Goal: Task Accomplishment & Management: Manage account settings

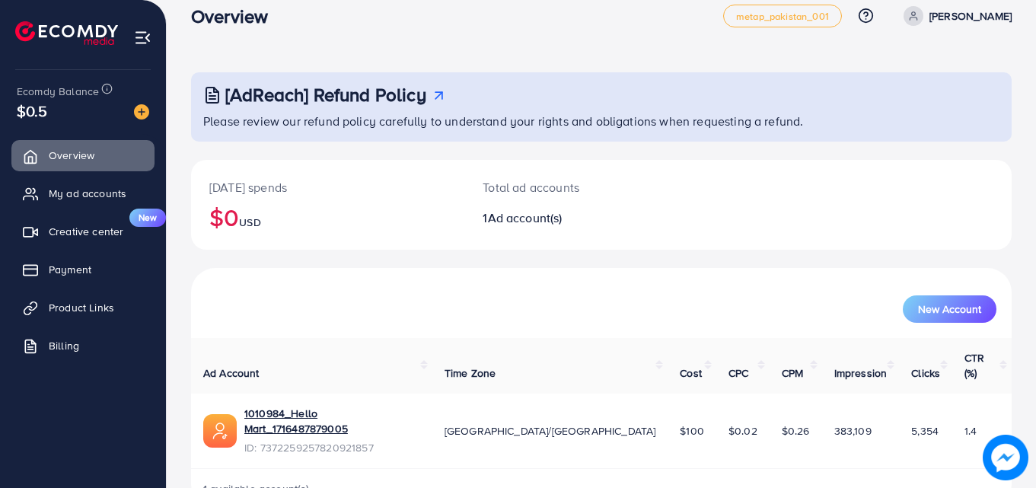
scroll to position [36, 0]
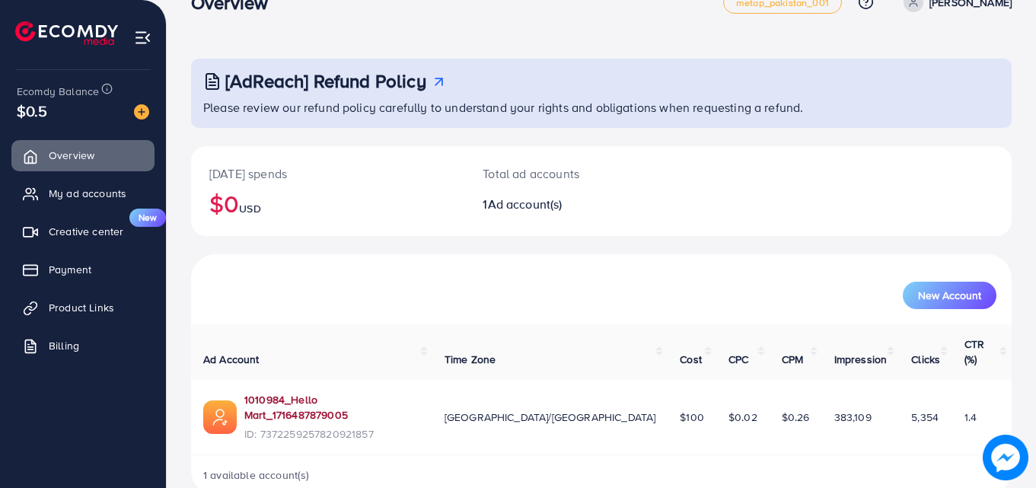
click at [288, 392] on link "1010984_Hello Mart_1716487879005" at bounding box center [332, 407] width 176 height 31
click at [140, 37] on img at bounding box center [143, 38] width 18 height 18
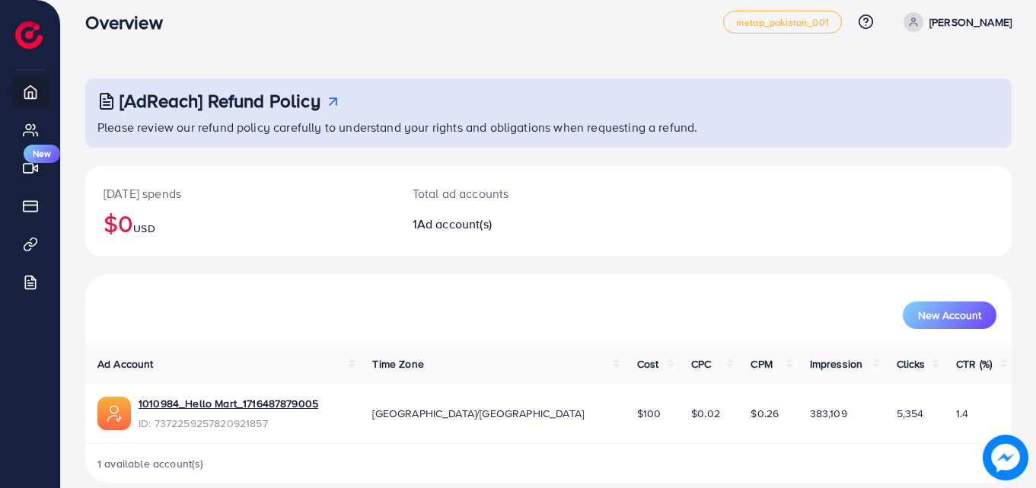
scroll to position [0, 0]
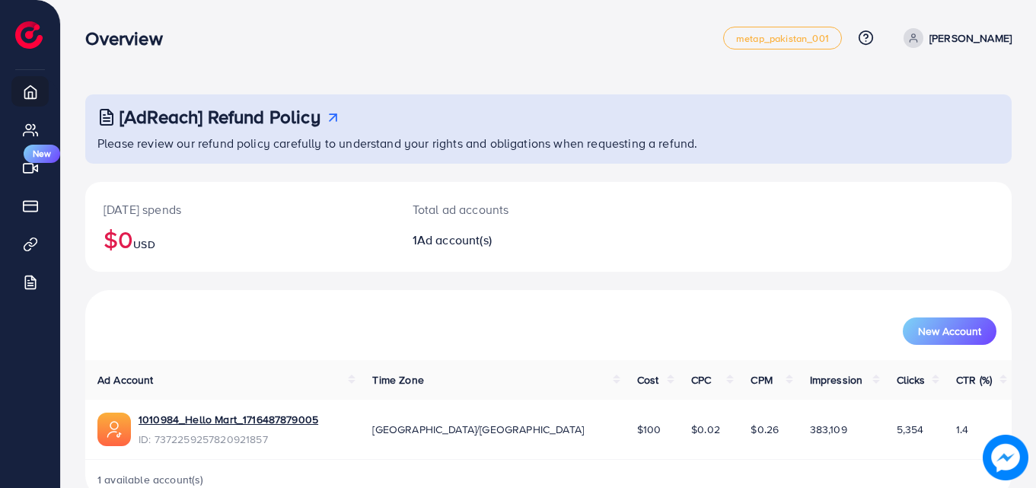
click at [224, 115] on h3 "[AdReach] Refund Policy" at bounding box center [220, 117] width 201 height 22
click at [923, 36] on span at bounding box center [914, 38] width 20 height 20
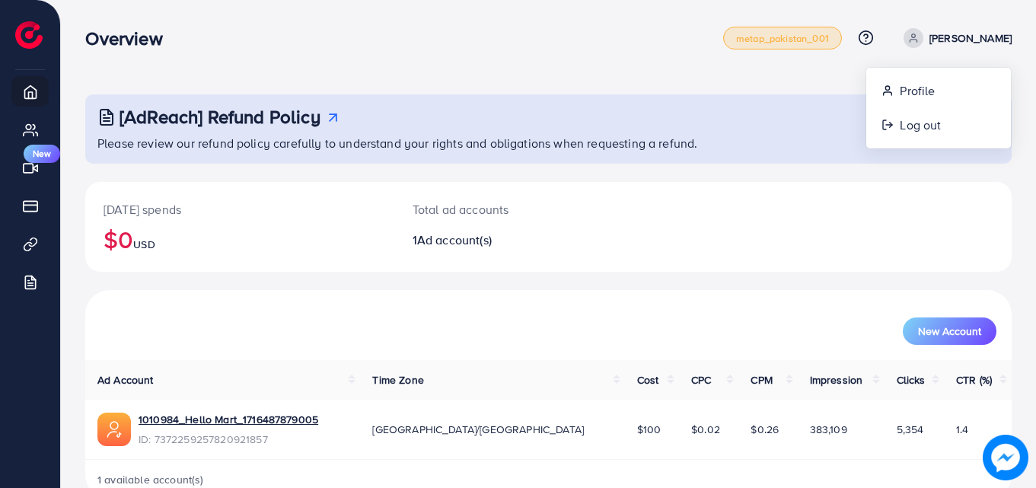
click at [829, 33] on span "metap_pakistan_001" at bounding box center [782, 38] width 93 height 10
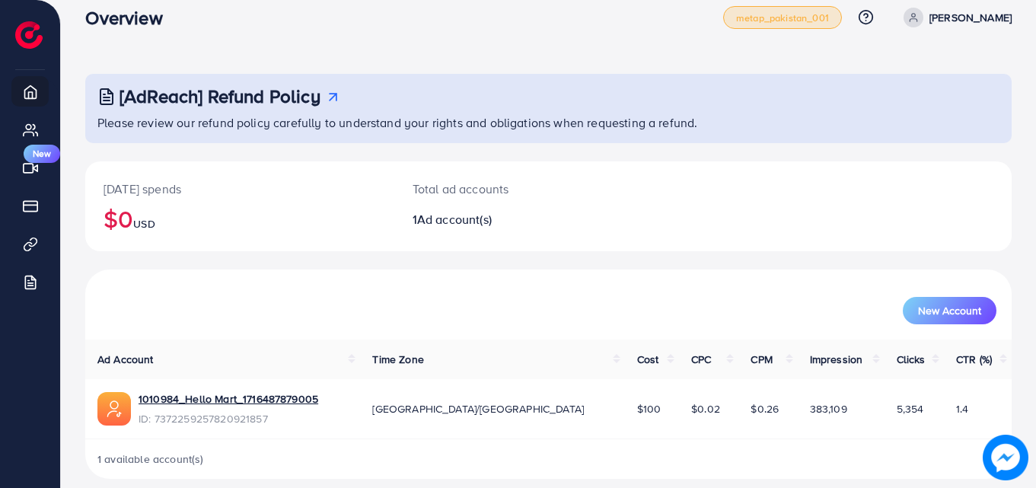
scroll to position [36, 0]
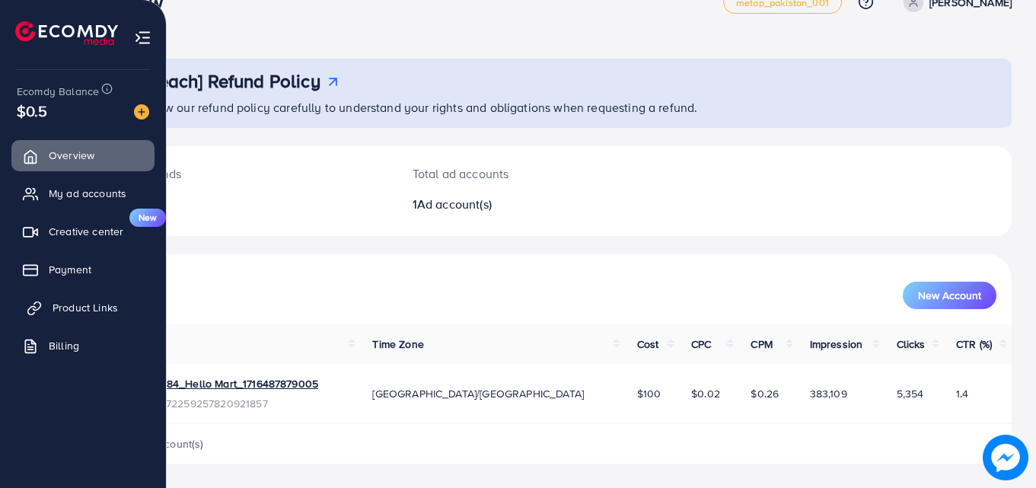
click at [104, 310] on span "Product Links" at bounding box center [85, 307] width 65 height 15
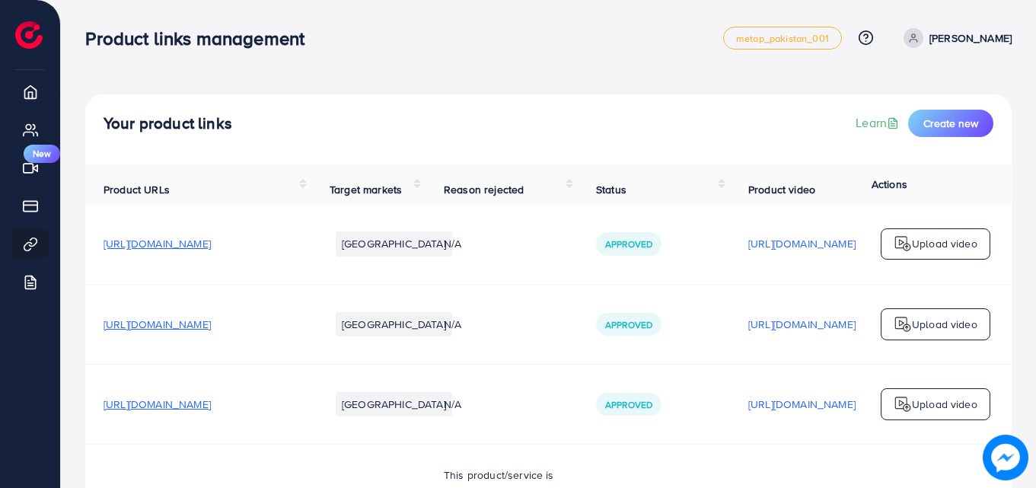
click at [211, 251] on span "[URL][DOMAIN_NAME]" at bounding box center [157, 243] width 107 height 15
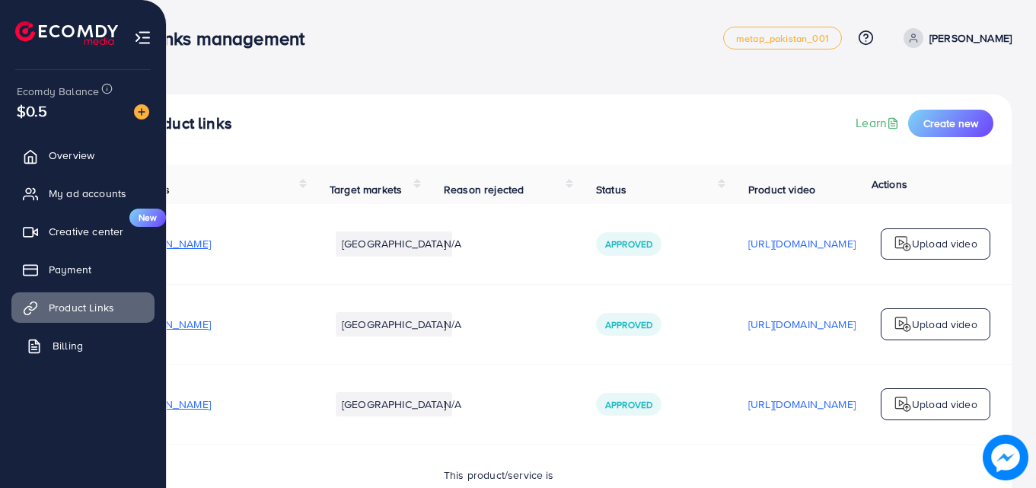
click at [70, 342] on span "Billing" at bounding box center [68, 345] width 30 height 15
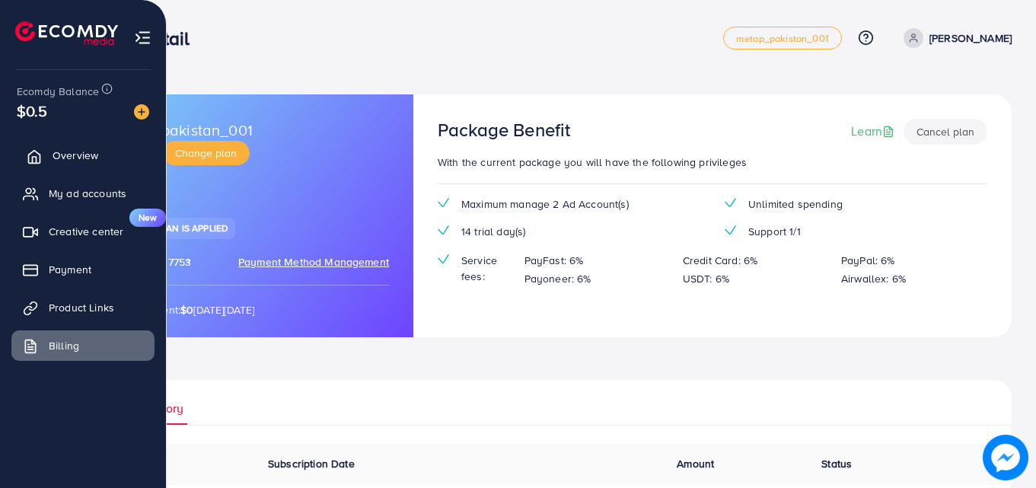
click at [72, 167] on link "Overview" at bounding box center [82, 155] width 143 height 30
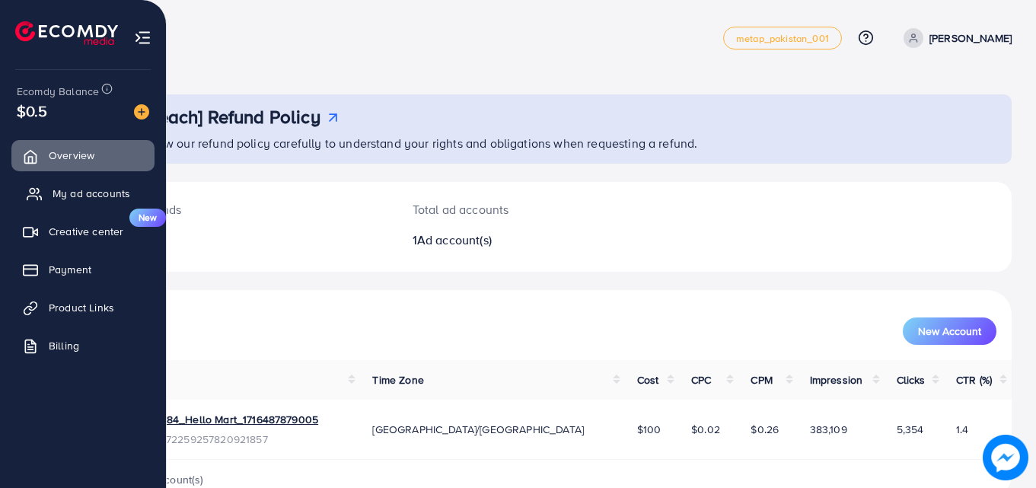
click at [78, 183] on link "My ad accounts" at bounding box center [82, 193] width 143 height 30
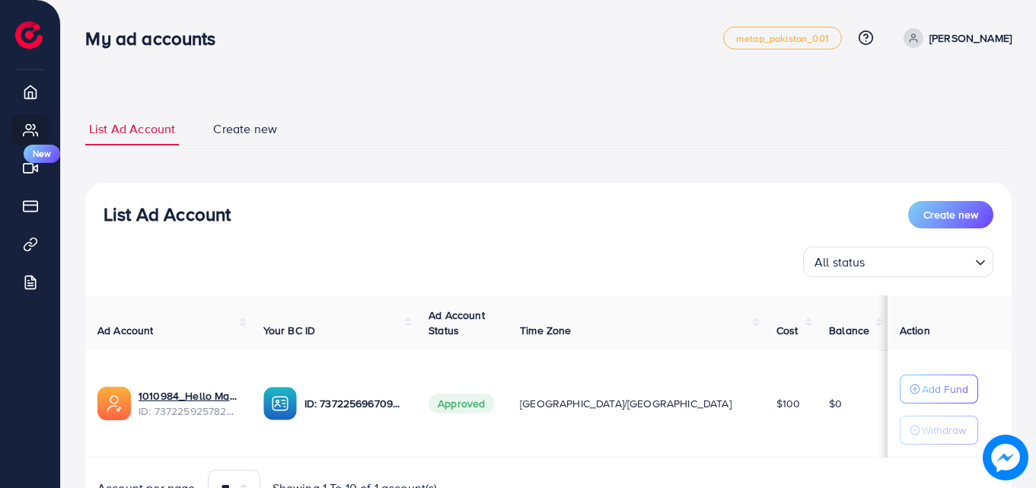
drag, startPoint x: 292, startPoint y: 265, endPoint x: 213, endPoint y: 287, distance: 81.5
click at [213, 287] on div "List Ad Account Create new All status Loading... Ad Account Your BC ID Ad Accou…" at bounding box center [548, 354] width 926 height 343
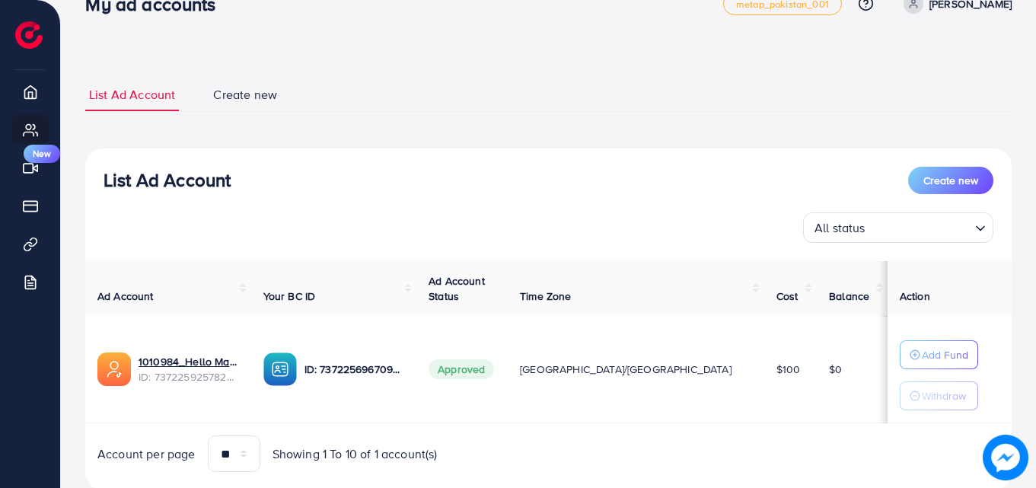
scroll to position [79, 0]
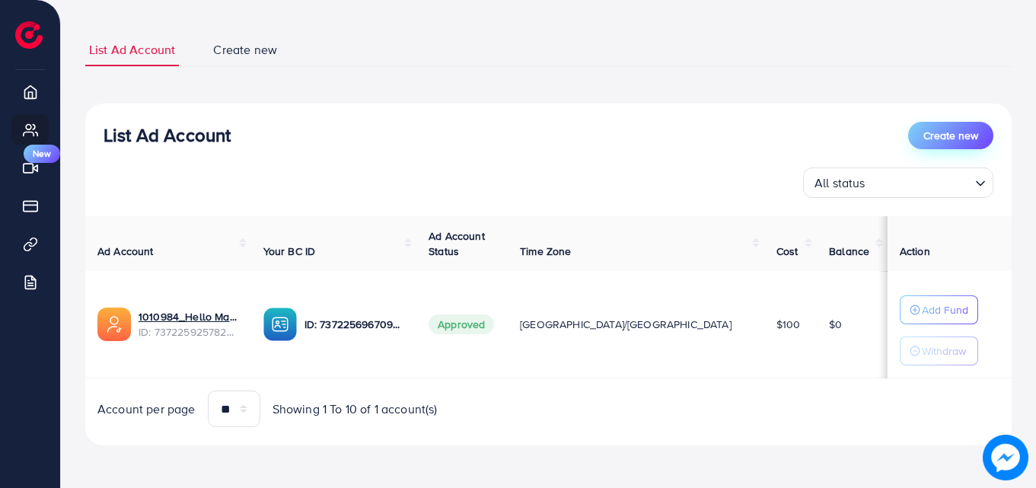
click at [947, 143] on button "Create new" at bounding box center [950, 135] width 85 height 27
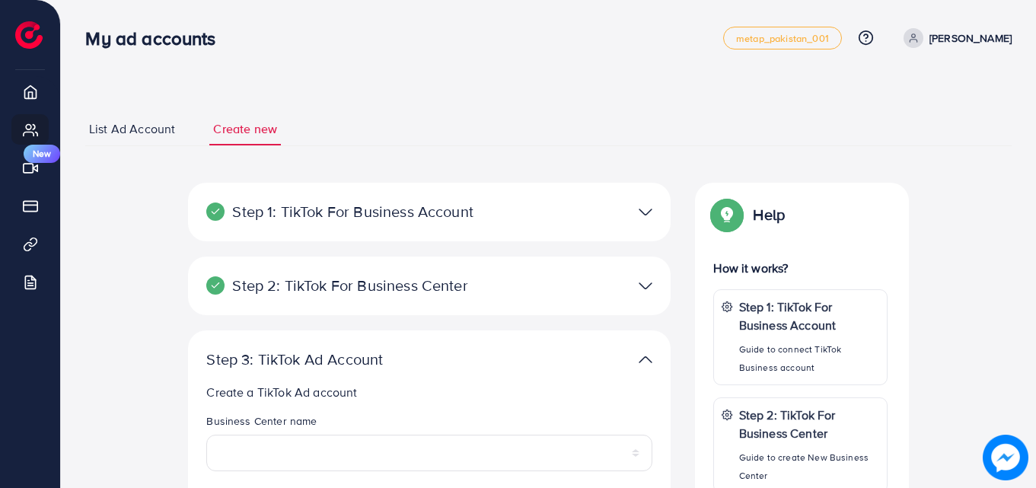
click at [647, 211] on img at bounding box center [646, 212] width 14 height 22
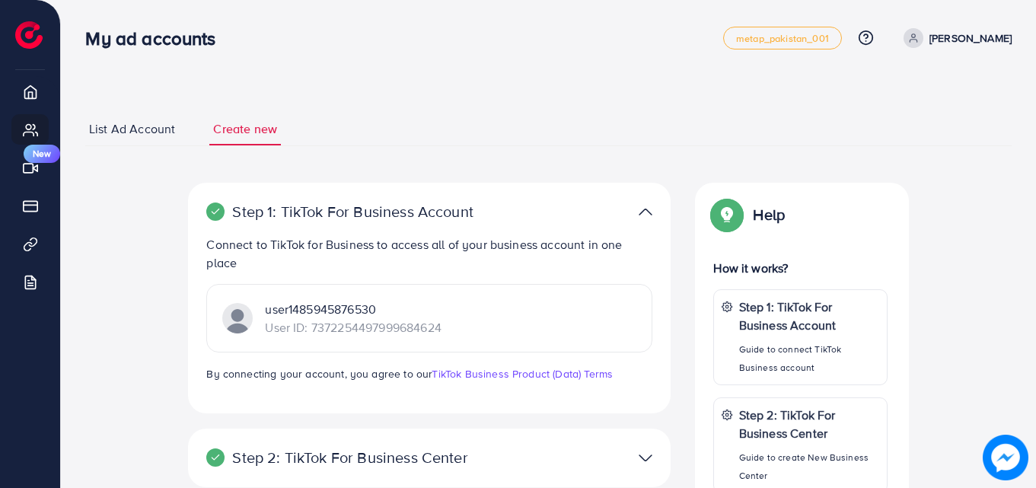
click at [647, 211] on img at bounding box center [646, 212] width 14 height 22
click at [642, 212] on img at bounding box center [646, 212] width 14 height 22
click at [644, 210] on img at bounding box center [646, 212] width 14 height 22
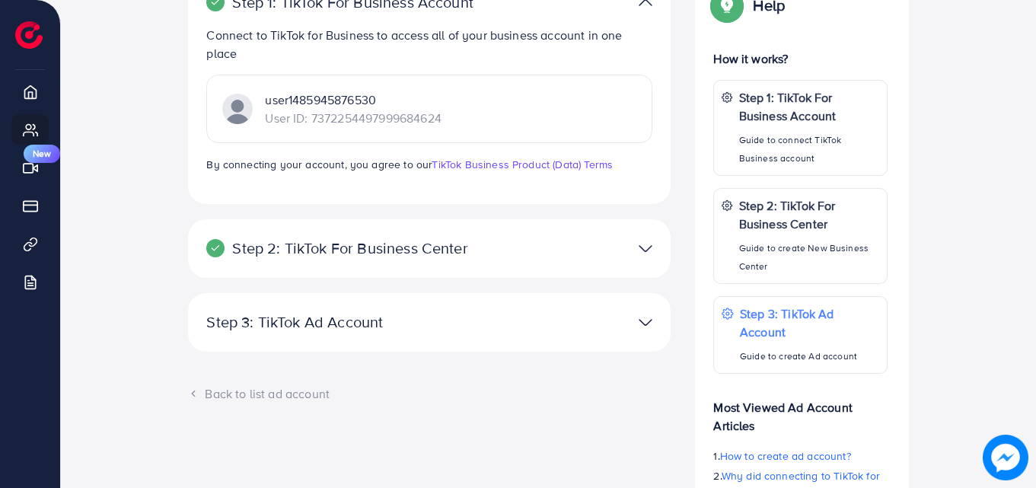
scroll to position [212, 0]
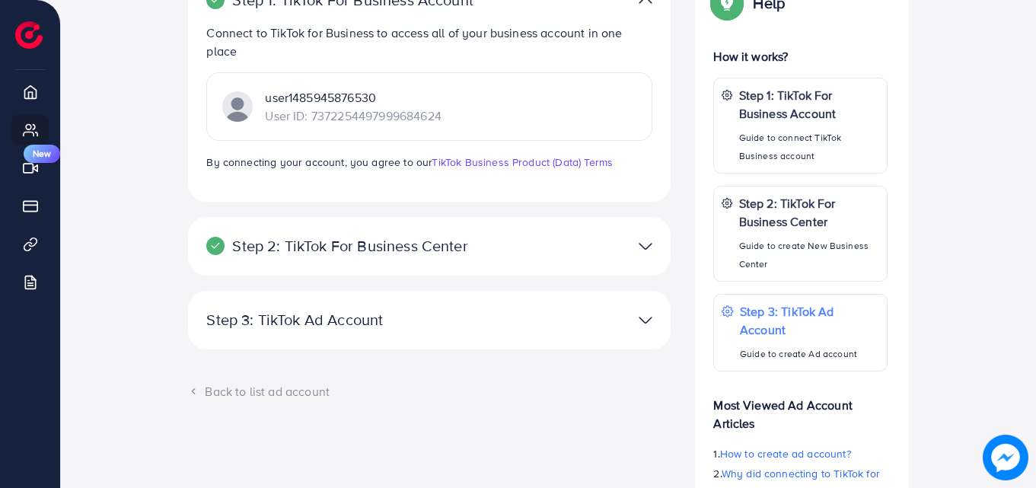
click at [645, 255] on img at bounding box center [646, 246] width 14 height 22
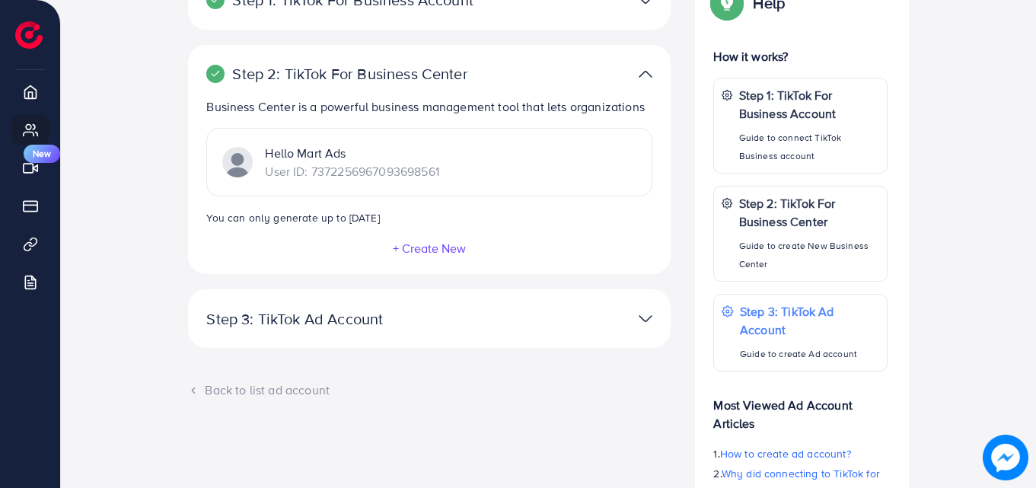
click at [643, 311] on img at bounding box center [646, 319] width 14 height 22
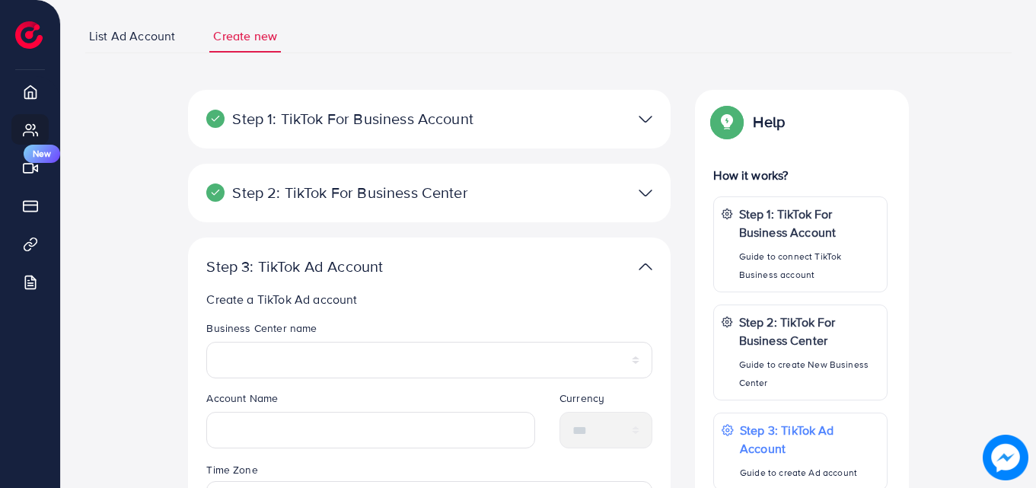
scroll to position [0, 0]
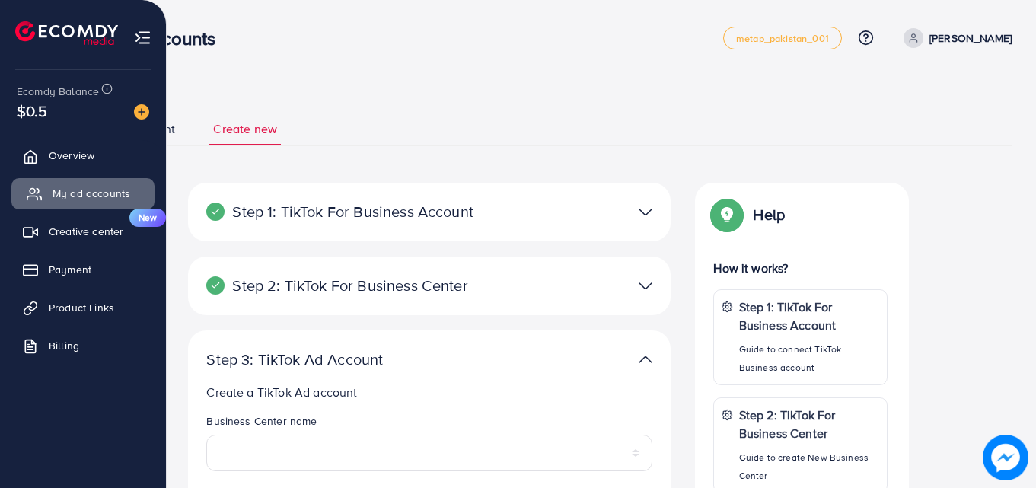
click at [79, 196] on span "My ad accounts" at bounding box center [92, 193] width 78 height 15
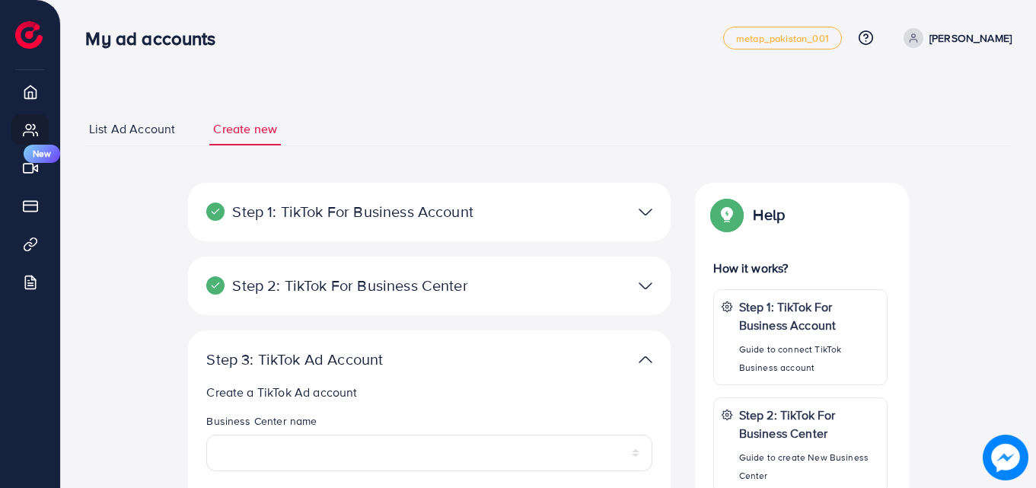
click at [158, 126] on span "List Ad Account" at bounding box center [132, 129] width 86 height 18
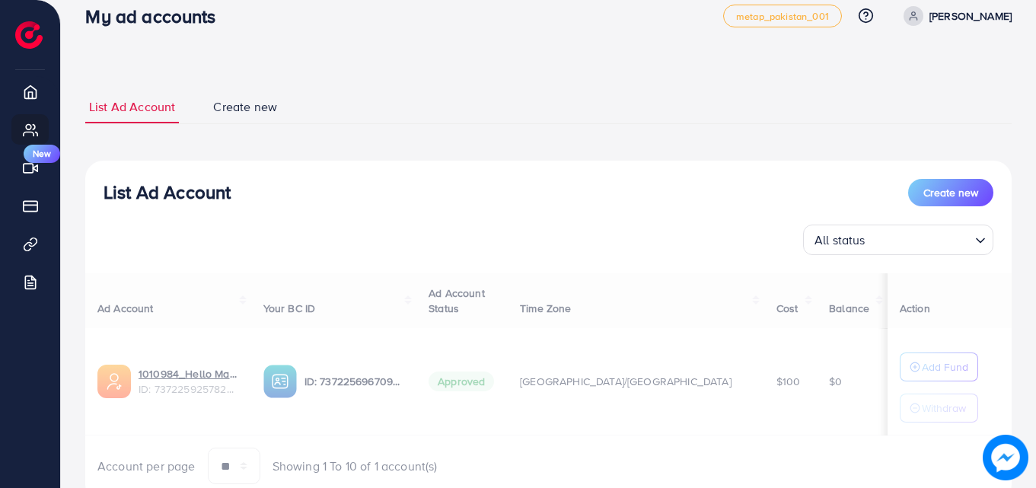
scroll to position [79, 0]
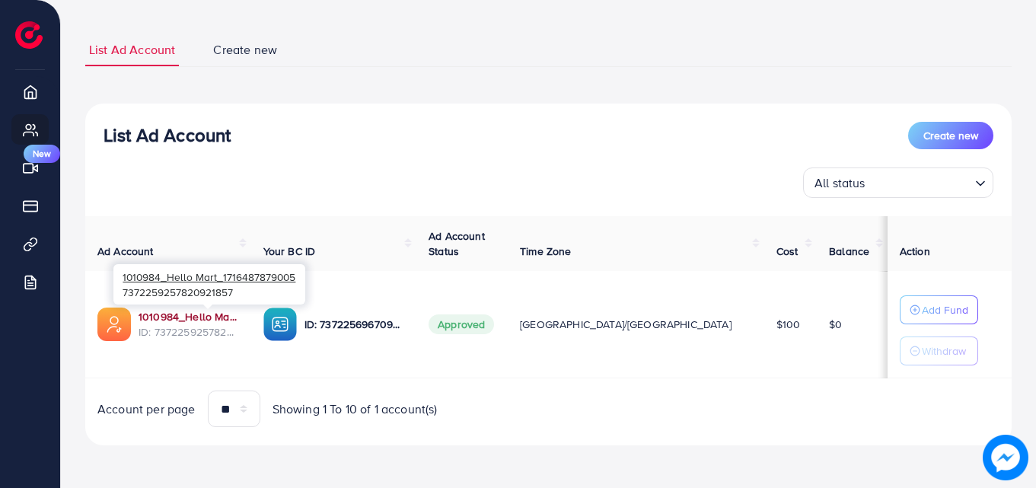
click at [239, 314] on link "1010984_Hello Mart_1716487879005" at bounding box center [189, 316] width 100 height 15
click at [153, 311] on link "1010984_Hello Mart_1716487879005" at bounding box center [189, 316] width 100 height 15
